Goal: Information Seeking & Learning: Learn about a topic

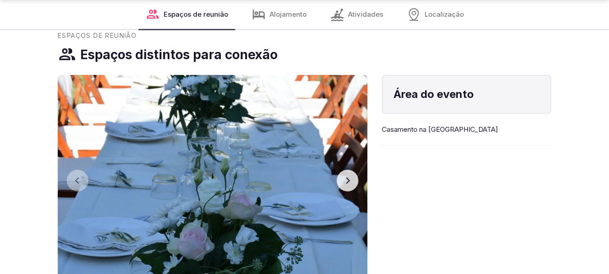
scroll to position [767, 0]
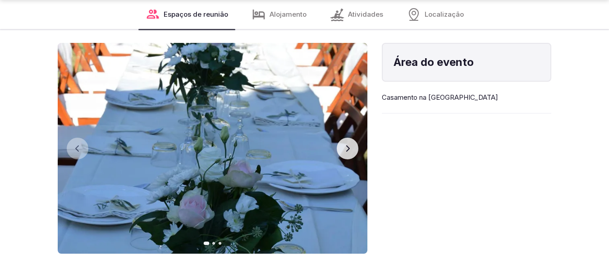
click at [347, 145] on icon "button" at bounding box center [347, 148] width 7 height 7
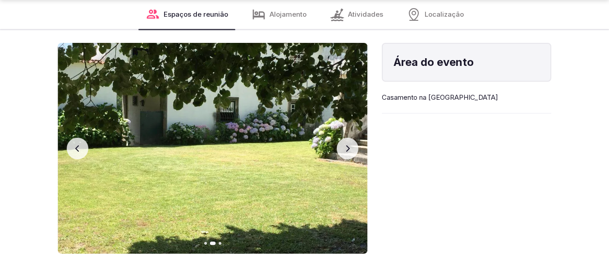
click at [347, 145] on icon "button" at bounding box center [347, 148] width 7 height 7
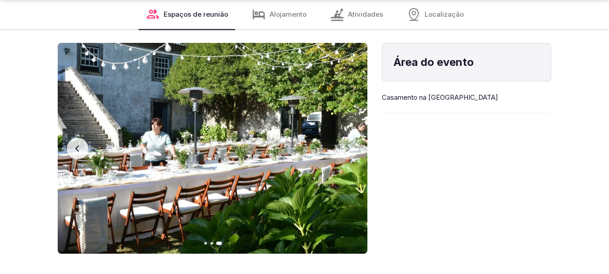
click at [78, 145] on icon "button" at bounding box center [77, 148] width 4 height 6
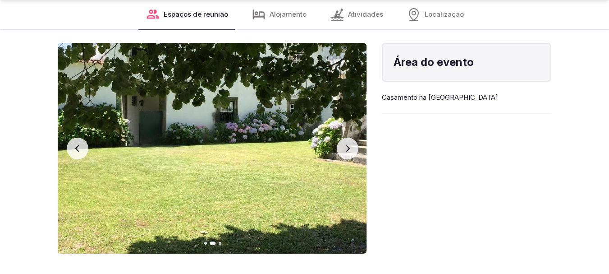
click at [78, 145] on icon "button" at bounding box center [77, 148] width 4 height 6
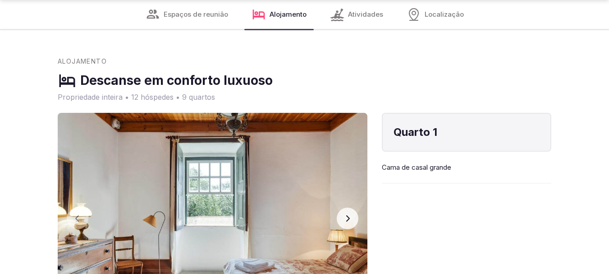
scroll to position [1037, 0]
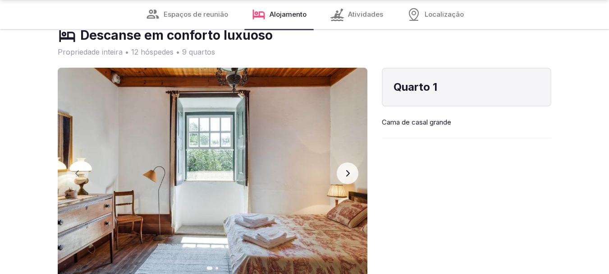
click at [349, 162] on button "Próximo slide" at bounding box center [348, 173] width 22 height 22
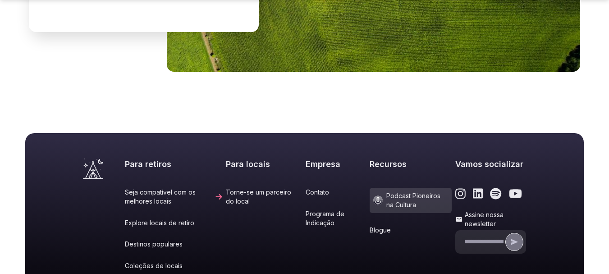
scroll to position [2120, 0]
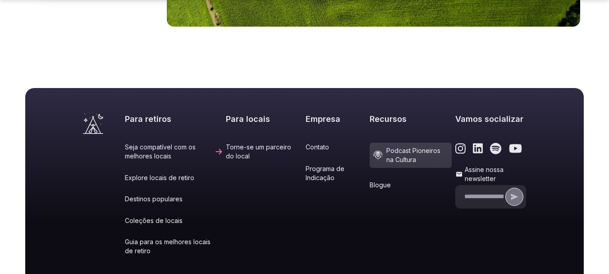
click at [315, 164] on font "Programa de Indicação" at bounding box center [332, 173] width 52 height 18
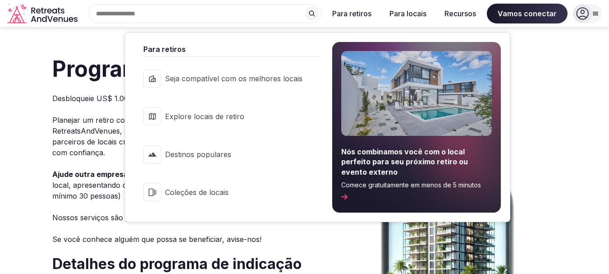
click at [220, 115] on font "Explore locais de retiro" at bounding box center [204, 116] width 79 height 9
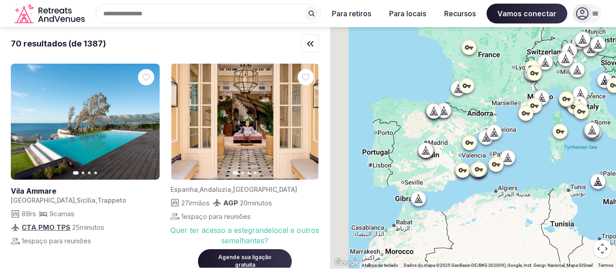
drag, startPoint x: 366, startPoint y: 167, endPoint x: 404, endPoint y: 168, distance: 37.5
click at [436, 165] on div at bounding box center [473, 147] width 286 height 241
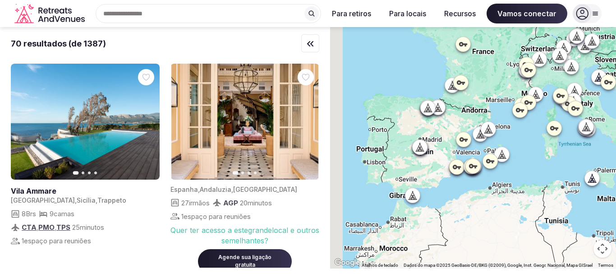
drag, startPoint x: 404, startPoint y: 168, endPoint x: 431, endPoint y: 173, distance: 27.9
click at [431, 174] on div at bounding box center [473, 147] width 286 height 241
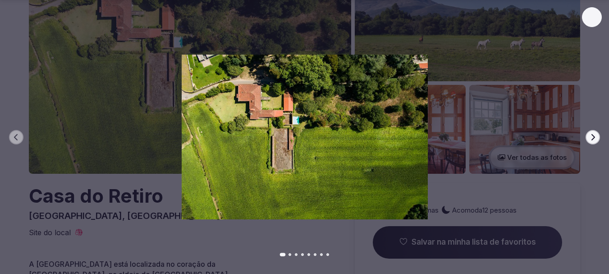
scroll to position [90, 0]
click at [596, 138] on icon "button" at bounding box center [592, 137] width 7 height 7
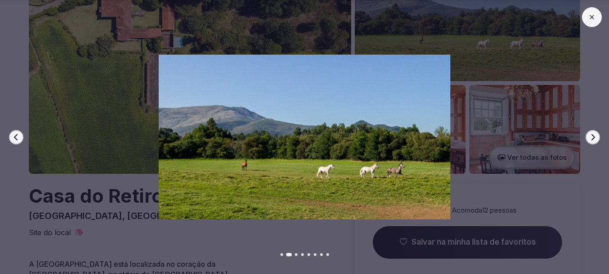
click at [596, 138] on icon "button" at bounding box center [592, 137] width 7 height 7
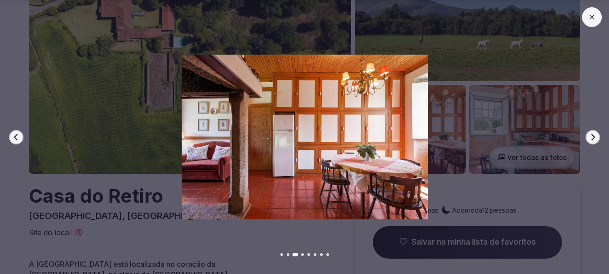
click at [596, 138] on icon "button" at bounding box center [592, 137] width 7 height 7
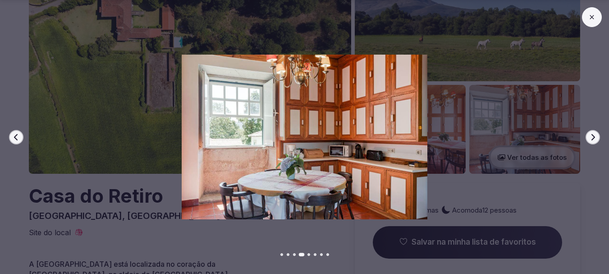
click at [595, 138] on icon "button" at bounding box center [592, 137] width 7 height 7
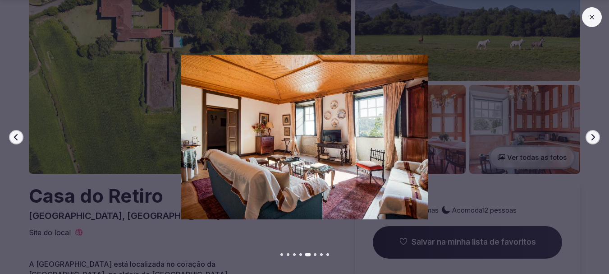
click at [595, 138] on icon "button" at bounding box center [592, 137] width 7 height 7
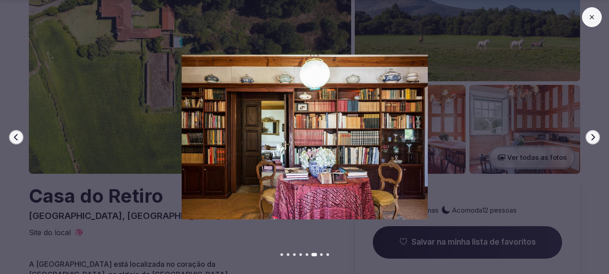
click at [595, 138] on icon "button" at bounding box center [592, 137] width 7 height 7
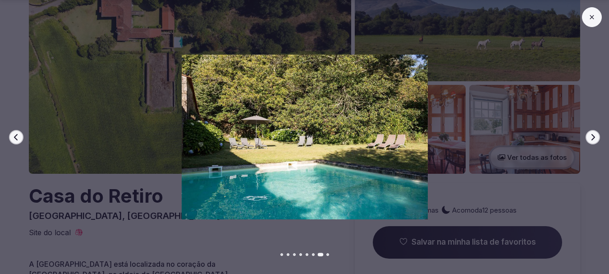
click at [595, 138] on icon "button" at bounding box center [592, 137] width 7 height 7
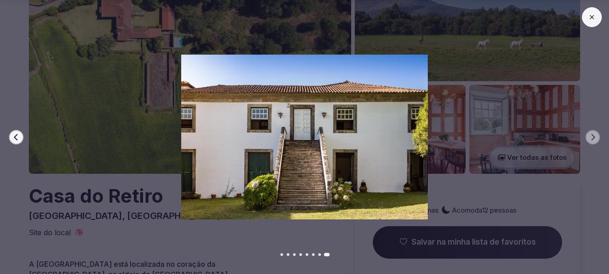
click at [589, 16] on icon at bounding box center [592, 17] width 7 height 7
